Goal: Information Seeking & Learning: Check status

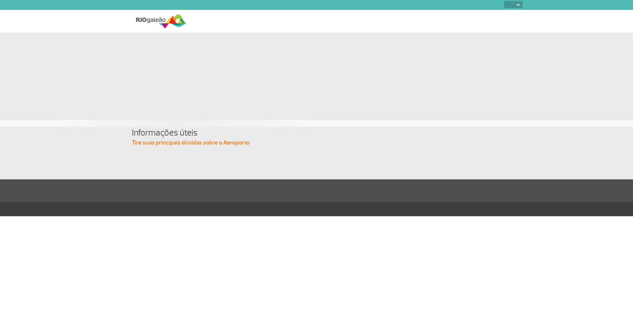
select select
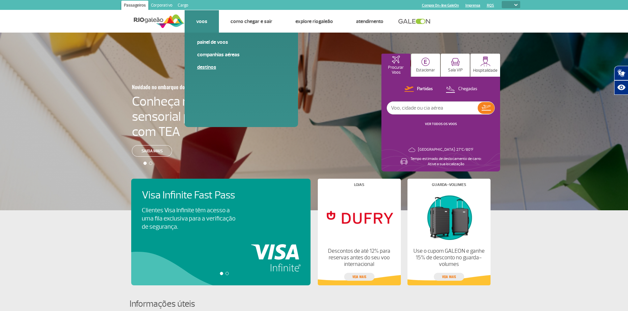
click at [207, 65] on link "Destinos" at bounding box center [241, 67] width 88 height 7
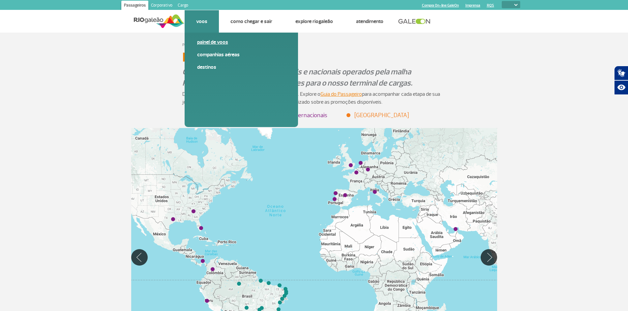
click at [203, 41] on link "Painel de voos" at bounding box center [241, 42] width 88 height 7
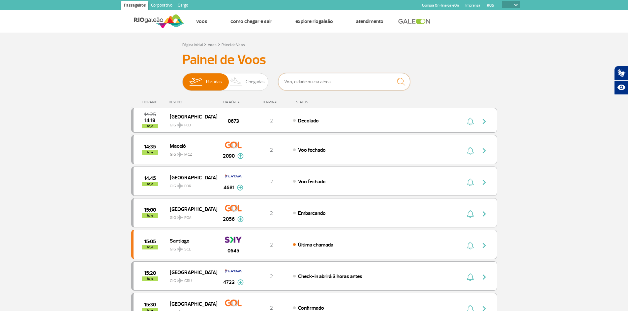
click at [310, 81] on input "text" at bounding box center [344, 81] width 132 height 17
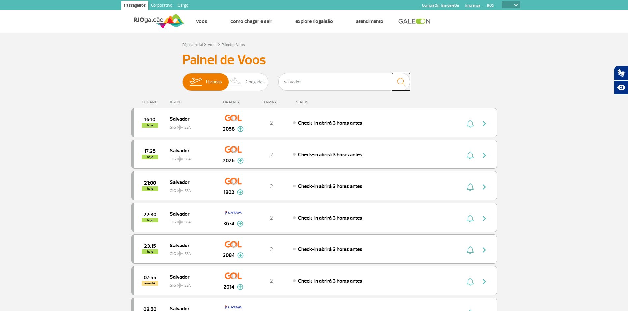
click at [401, 82] on img "submit" at bounding box center [401, 82] width 14 height 14
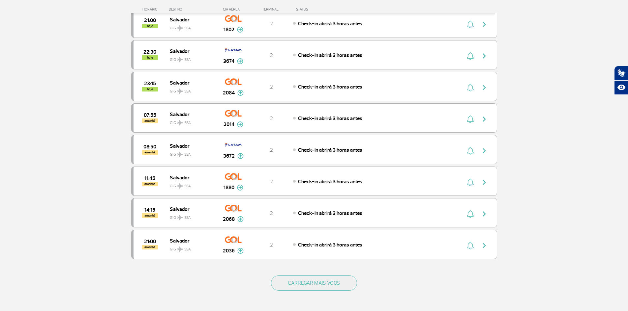
scroll to position [198, 0]
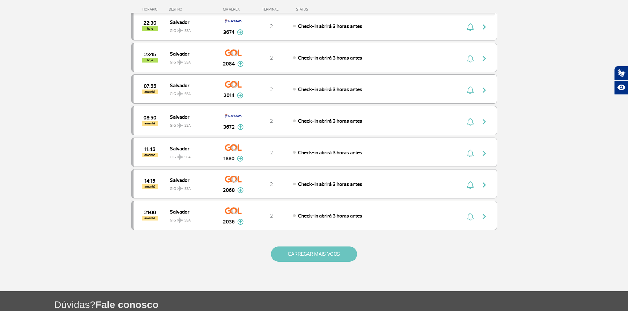
click at [322, 255] on button "CARREGAR MAIS VOOS" at bounding box center [314, 254] width 86 height 15
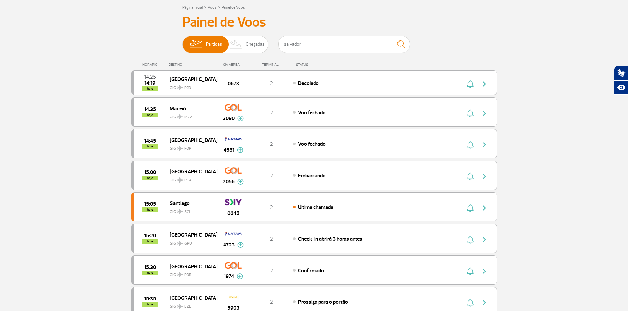
scroll to position [33, 0]
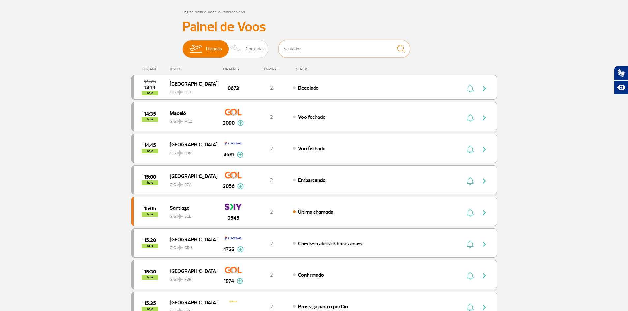
click at [307, 49] on input "salvador" at bounding box center [344, 48] width 132 height 17
click at [399, 49] on img "submit" at bounding box center [401, 49] width 14 height 14
click at [304, 47] on input "salvador" at bounding box center [344, 48] width 132 height 17
drag, startPoint x: 304, startPoint y: 47, endPoint x: 258, endPoint y: 48, distance: 45.8
click at [258, 48] on div "Partidas Chegadas salvador" at bounding box center [314, 50] width 264 height 20
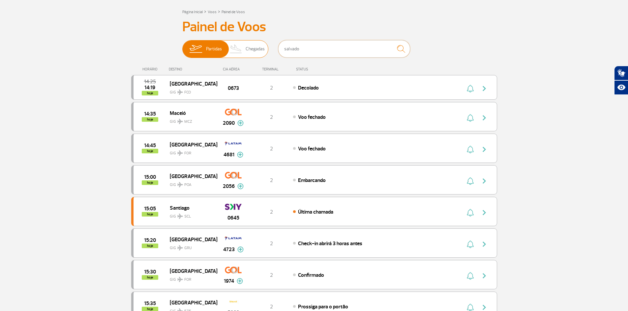
type input "salvador"
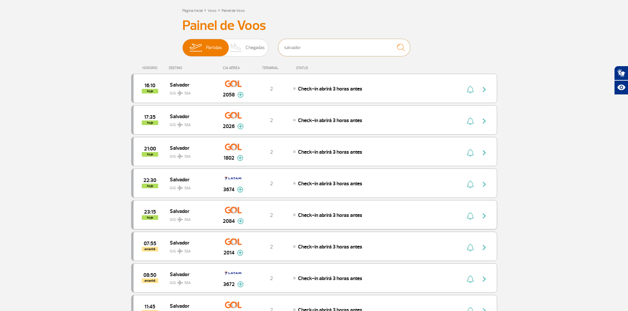
scroll to position [0, 0]
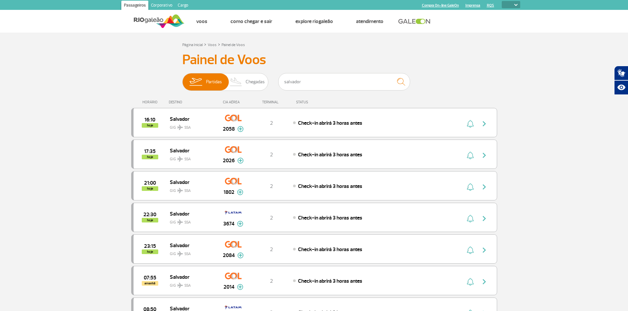
click at [183, 5] on link "Cargo" at bounding box center [183, 6] width 16 height 11
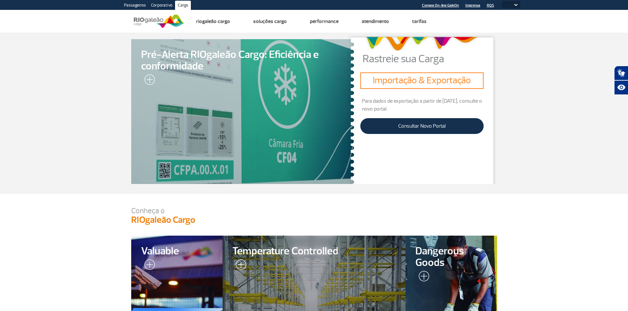
click at [155, 5] on link "Corporativo" at bounding box center [161, 6] width 27 height 11
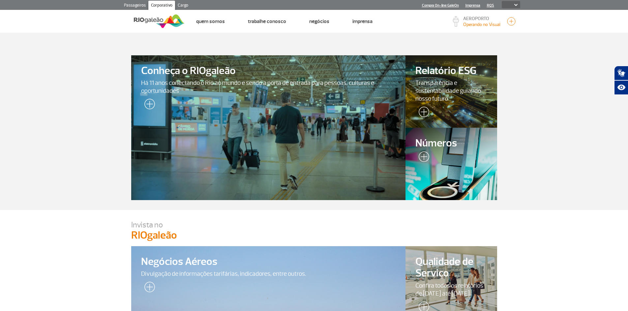
click at [137, 5] on link "Passageiros" at bounding box center [134, 6] width 27 height 11
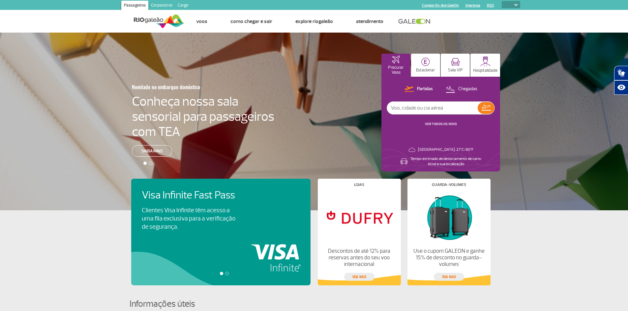
click at [408, 108] on input "text" at bounding box center [432, 108] width 91 height 13
type input "salvador"
click at [488, 108] on img at bounding box center [485, 108] width 9 height 6
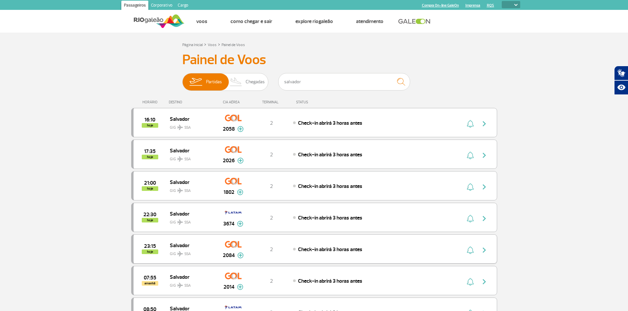
click at [241, 254] on img at bounding box center [240, 256] width 6 height 6
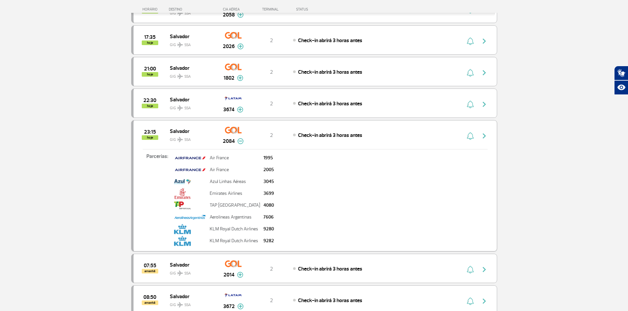
scroll to position [132, 0]
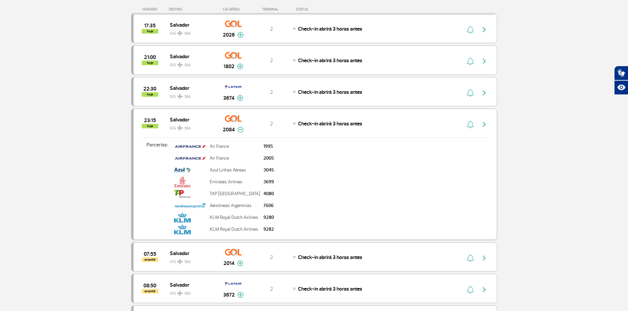
click at [176, 122] on span "Salvador" at bounding box center [191, 119] width 42 height 9
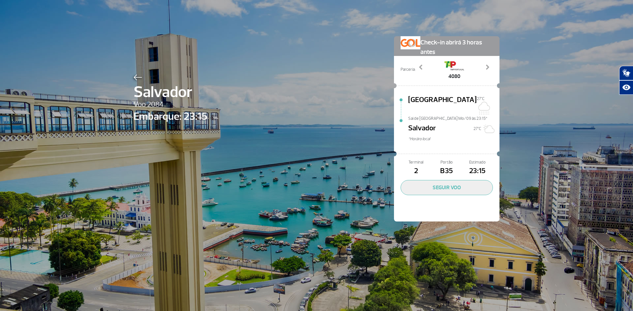
click at [137, 76] on img at bounding box center [137, 77] width 9 height 6
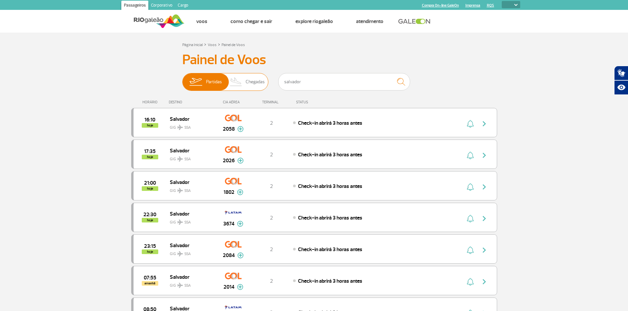
click at [251, 81] on span "Chegadas" at bounding box center [254, 81] width 19 height 17
click at [182, 79] on input "Partidas Chegadas" at bounding box center [182, 79] width 0 height 0
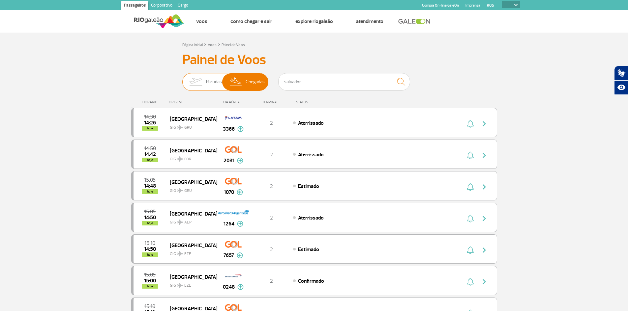
click at [210, 79] on span "Partidas" at bounding box center [214, 81] width 16 height 17
click at [182, 79] on input "Partidas Chegadas" at bounding box center [182, 79] width 0 height 0
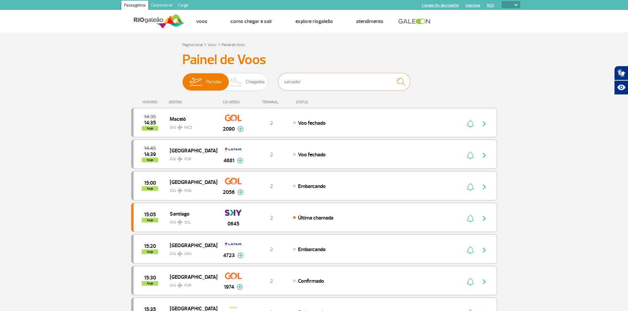
click at [306, 82] on input "salvador" at bounding box center [344, 81] width 132 height 17
click at [406, 79] on img "submit" at bounding box center [401, 82] width 14 height 14
drag, startPoint x: 311, startPoint y: 82, endPoint x: 276, endPoint y: 83, distance: 34.6
click at [276, 83] on div "Partidas Chegadas salvador" at bounding box center [314, 83] width 264 height 20
type input "salvador"
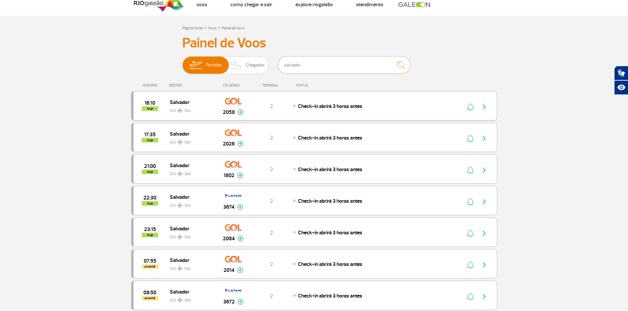
scroll to position [33, 0]
